Goal: Task Accomplishment & Management: Complete application form

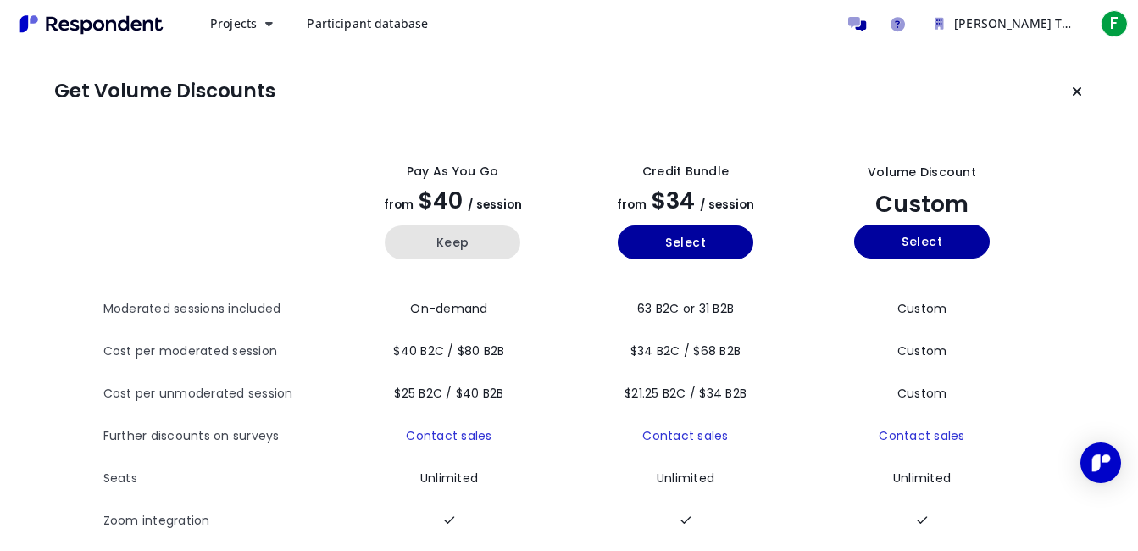
click at [416, 257] on button "Keep" at bounding box center [453, 242] width 136 height 34
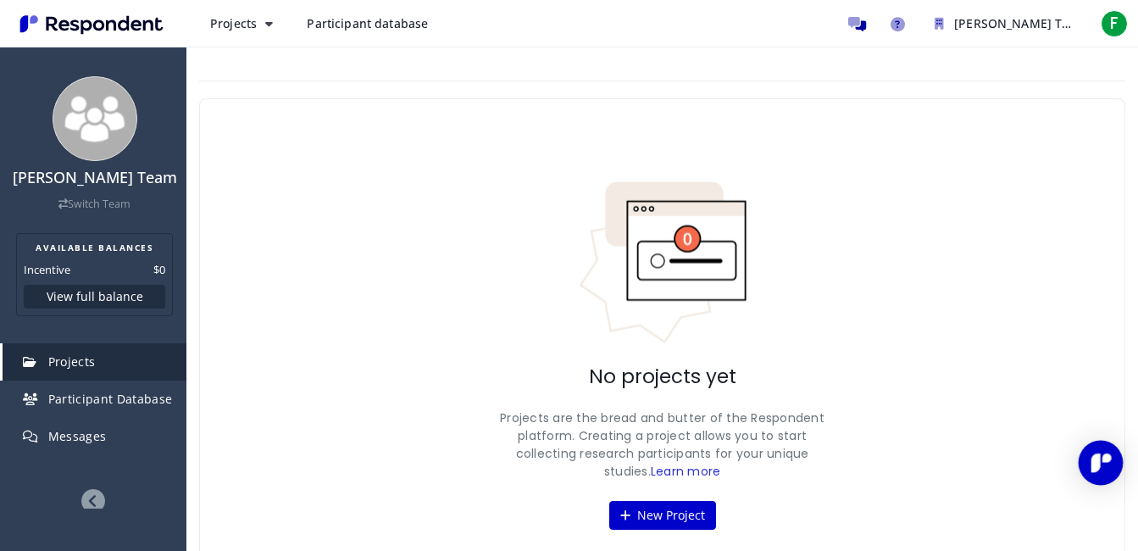
click at [1111, 445] on div "Open Intercom Messenger" at bounding box center [1101, 463] width 45 height 45
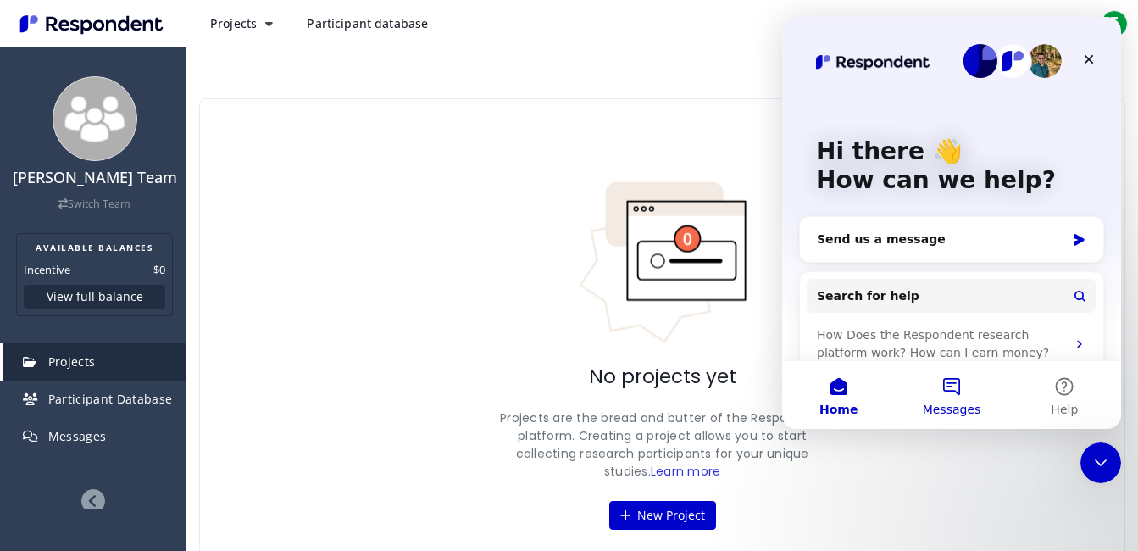
click at [964, 396] on button "Messages" at bounding box center [951, 395] width 113 height 68
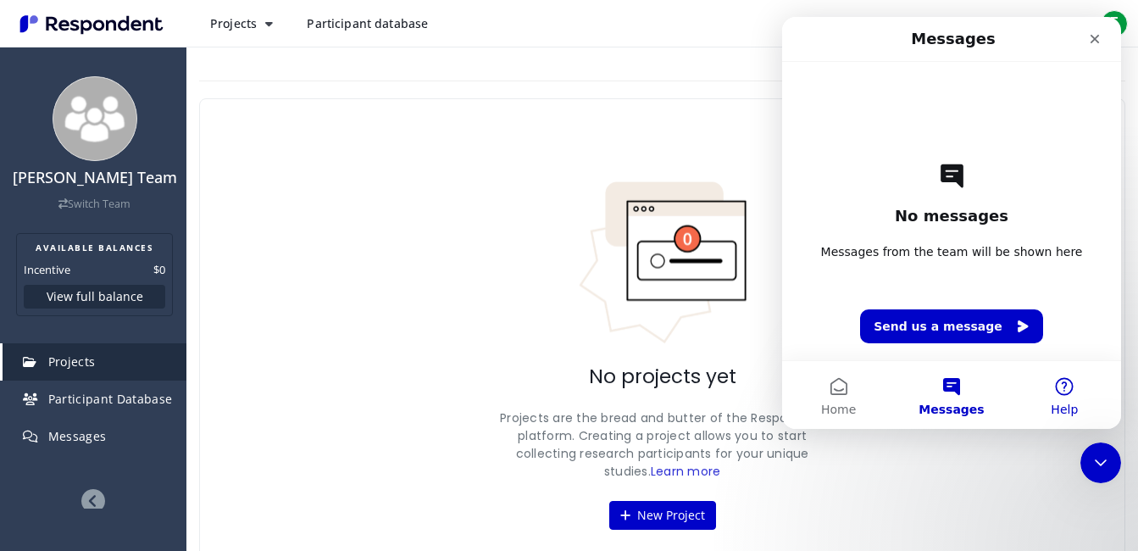
click at [1071, 387] on button "Help" at bounding box center [1065, 395] width 113 height 68
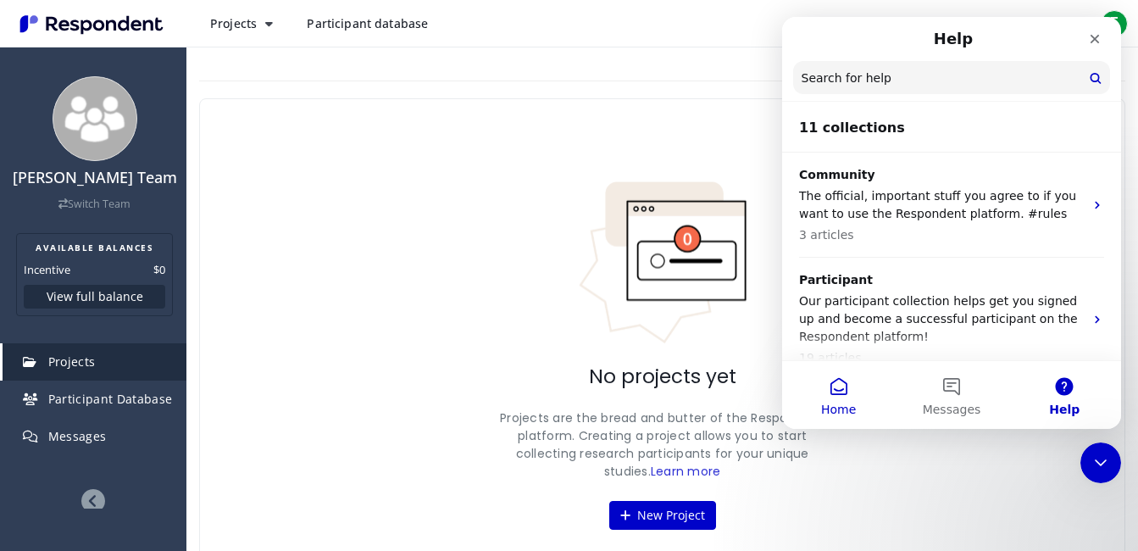
click at [845, 381] on button "Home" at bounding box center [838, 395] width 113 height 68
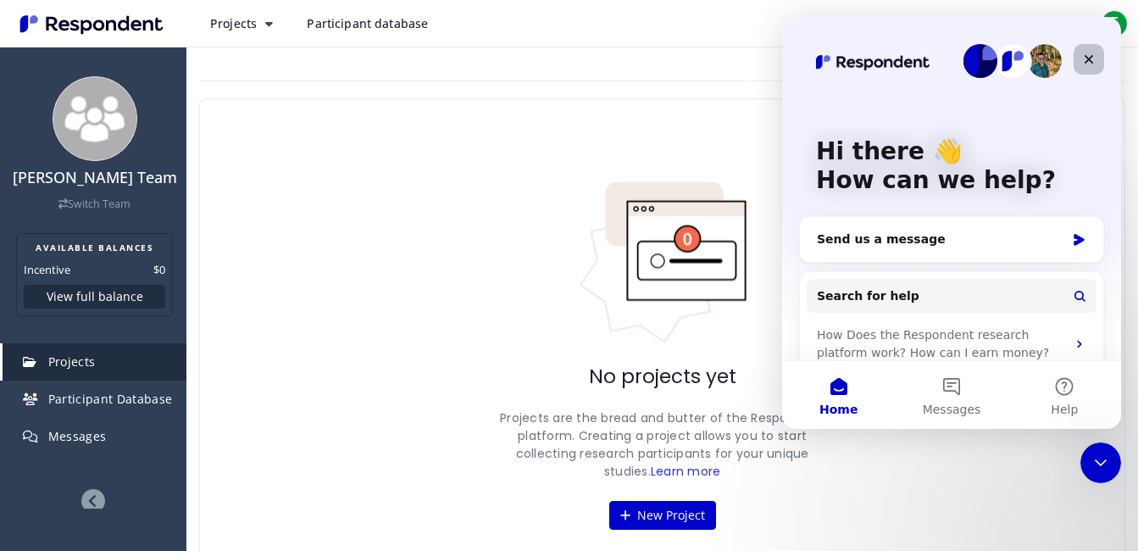
click at [1088, 60] on icon "Close" at bounding box center [1089, 59] width 9 height 9
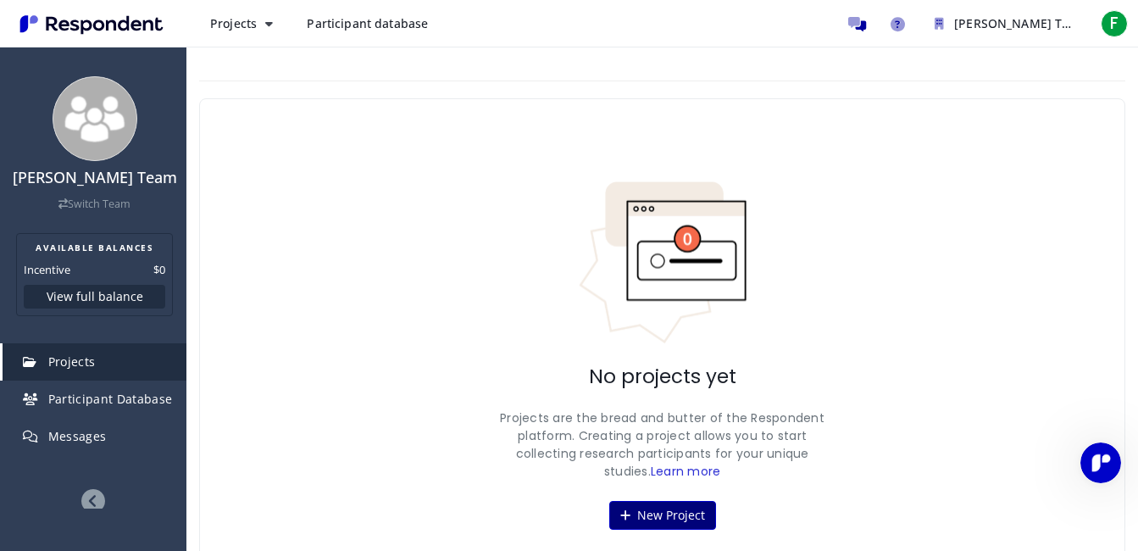
click at [622, 514] on icon at bounding box center [626, 515] width 10 height 12
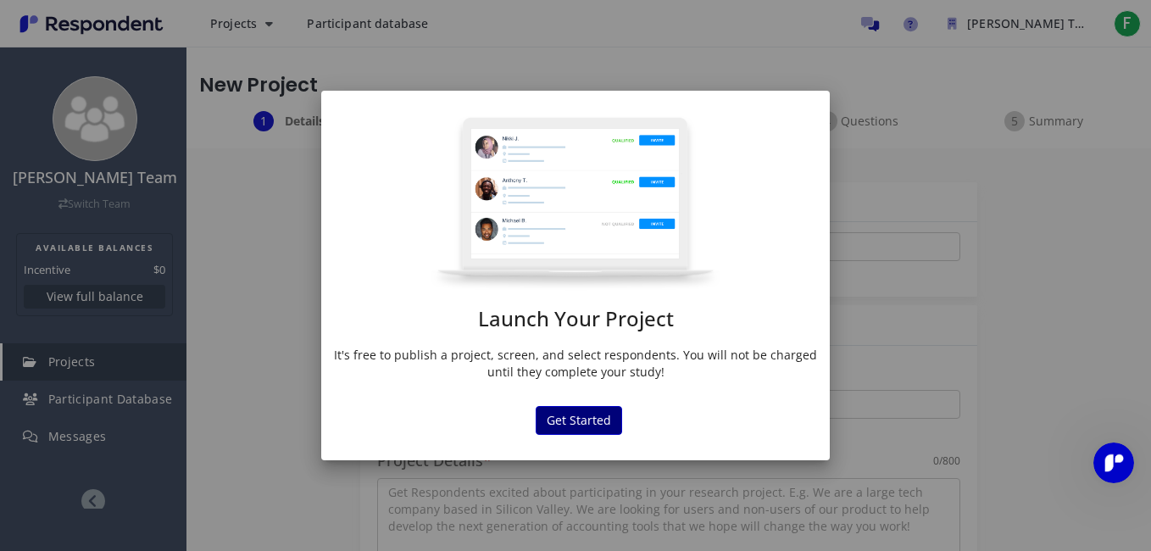
click at [564, 430] on button "Get Started" at bounding box center [579, 420] width 86 height 29
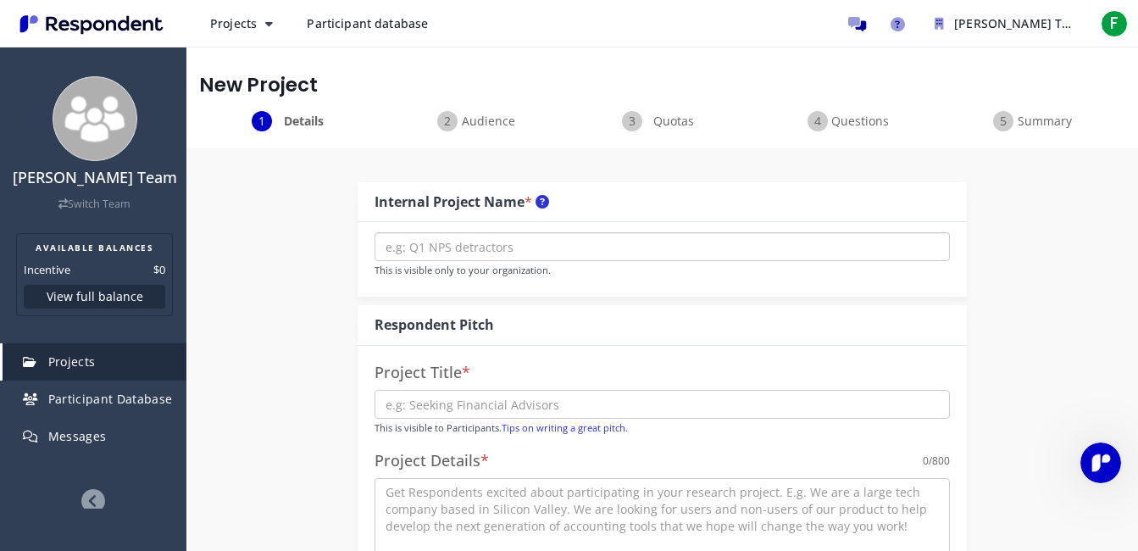
click at [551, 246] on input "text" at bounding box center [663, 246] width 576 height 29
click at [464, 123] on span "Audience" at bounding box center [489, 121] width 56 height 17
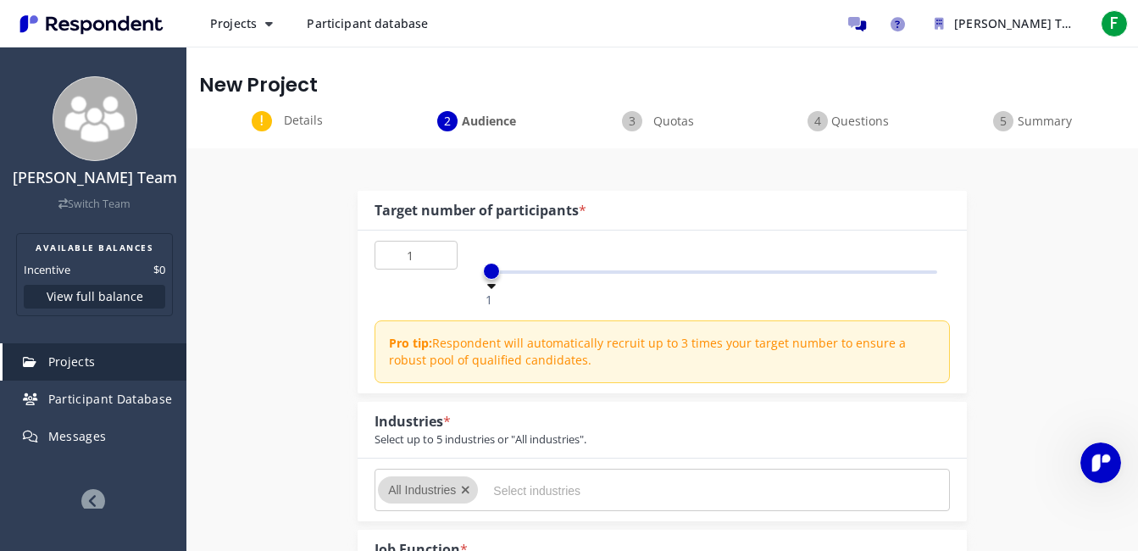
click at [648, 124] on span "Quotas" at bounding box center [674, 121] width 56 height 17
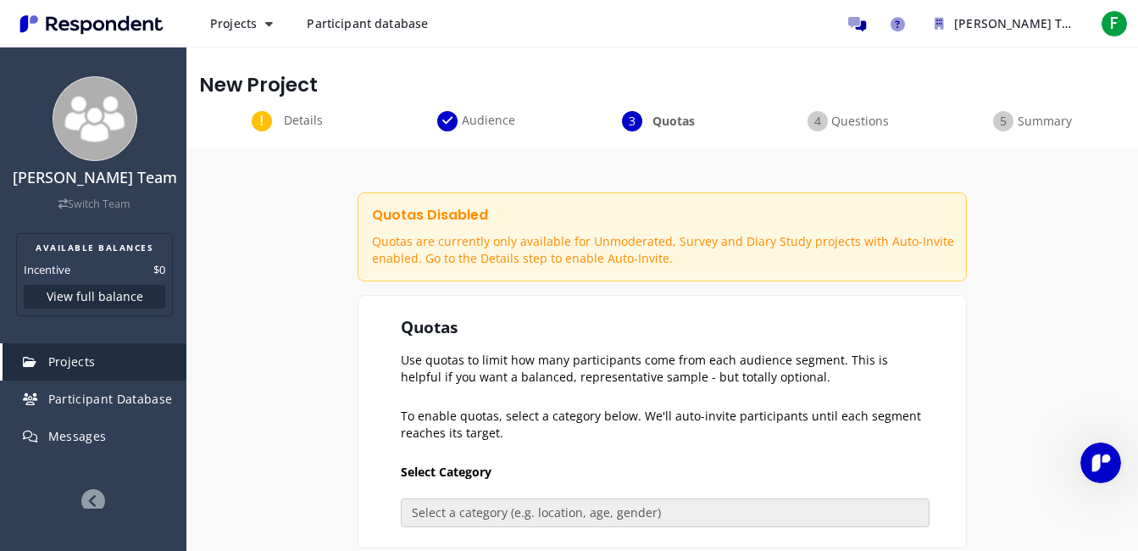
click at [863, 120] on span "Questions" at bounding box center [860, 121] width 56 height 17
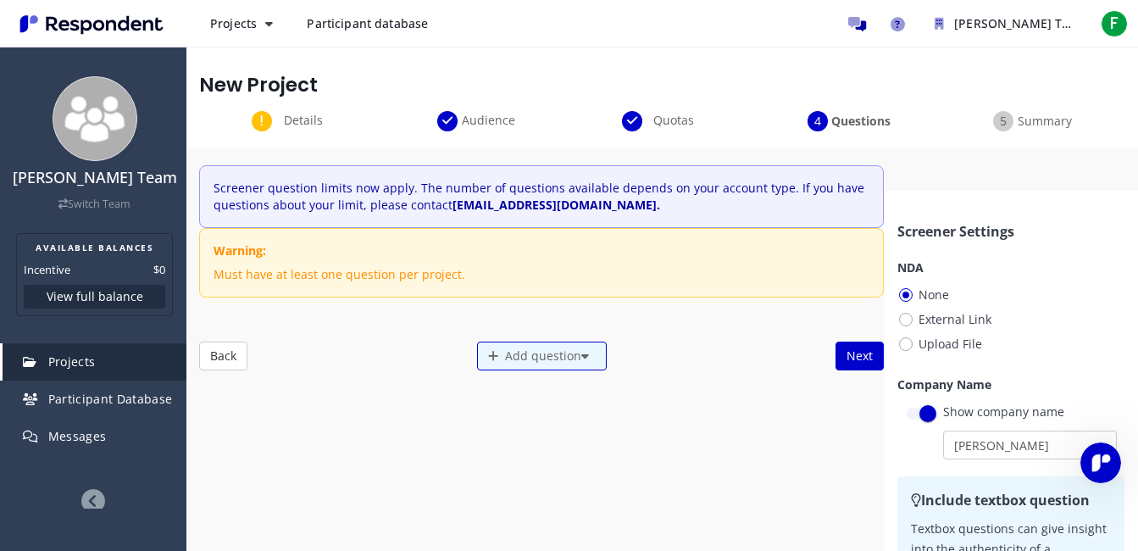
click at [999, 122] on div "Summary" at bounding box center [1033, 121] width 186 height 20
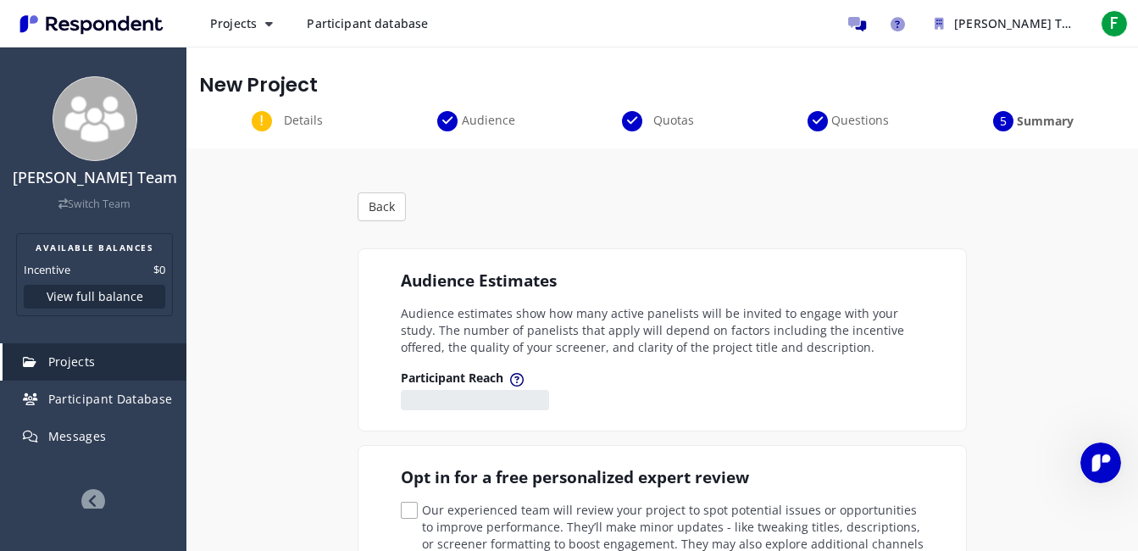
click at [246, 120] on div "Details" at bounding box center [292, 121] width 186 height 20
